Goal: Navigation & Orientation: Find specific page/section

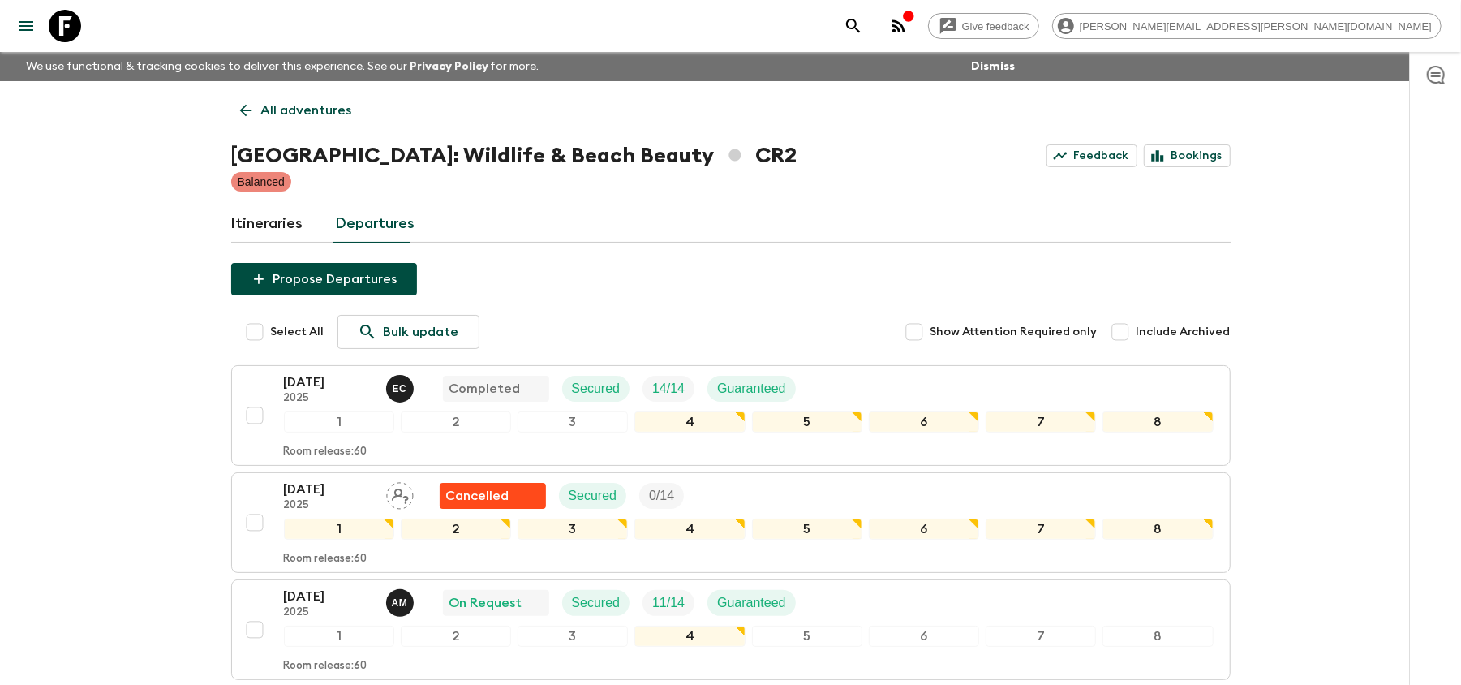
click at [62, 36] on icon at bounding box center [65, 26] width 32 height 32
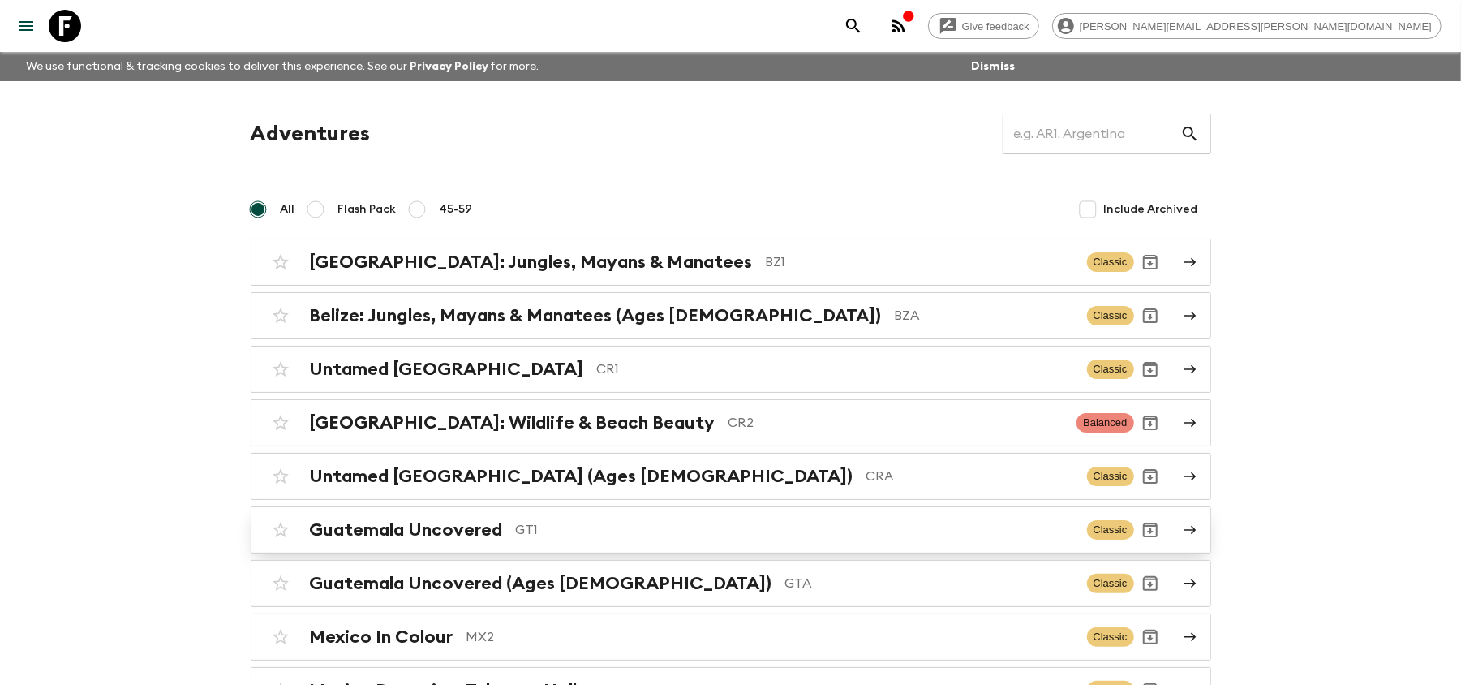
click at [652, 532] on p "GT1" at bounding box center [795, 529] width 558 height 19
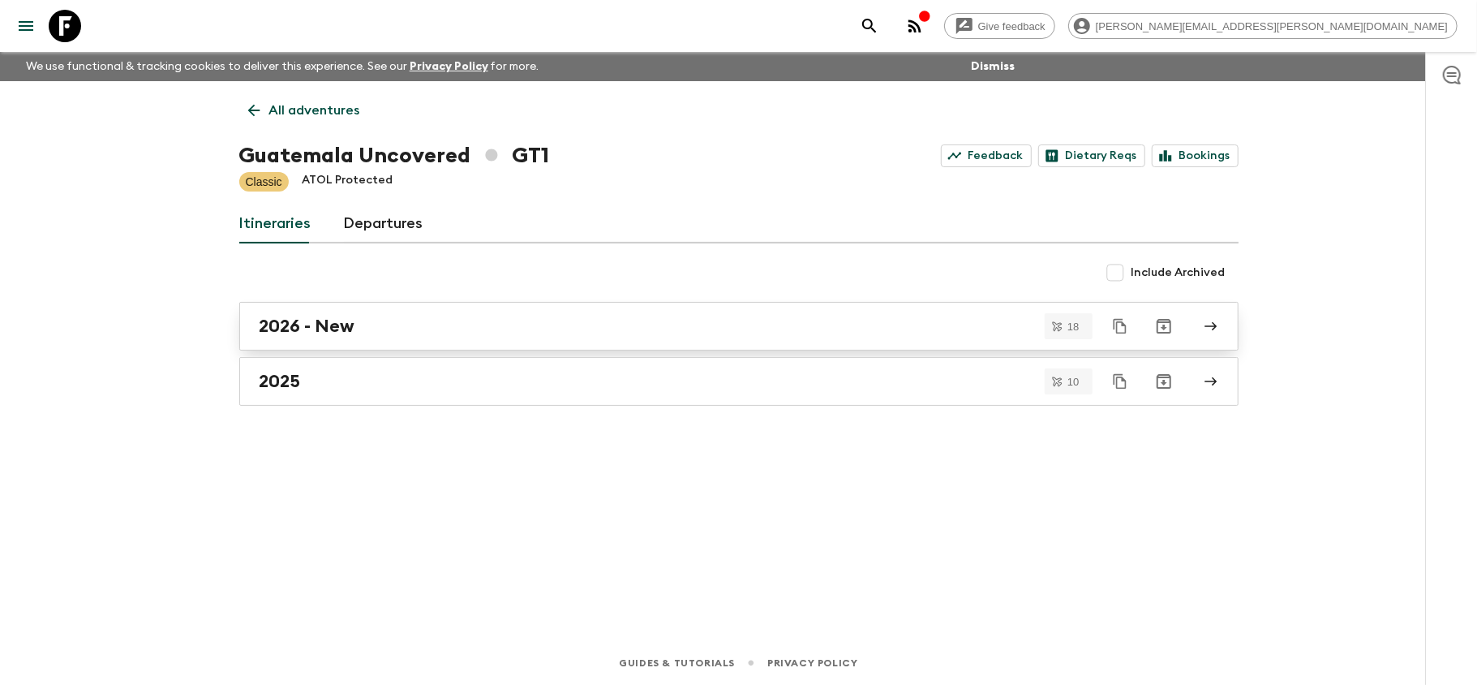
click at [350, 335] on h2 "2026 - New" at bounding box center [308, 326] width 96 height 21
